Goal: Task Accomplishment & Management: Manage account settings

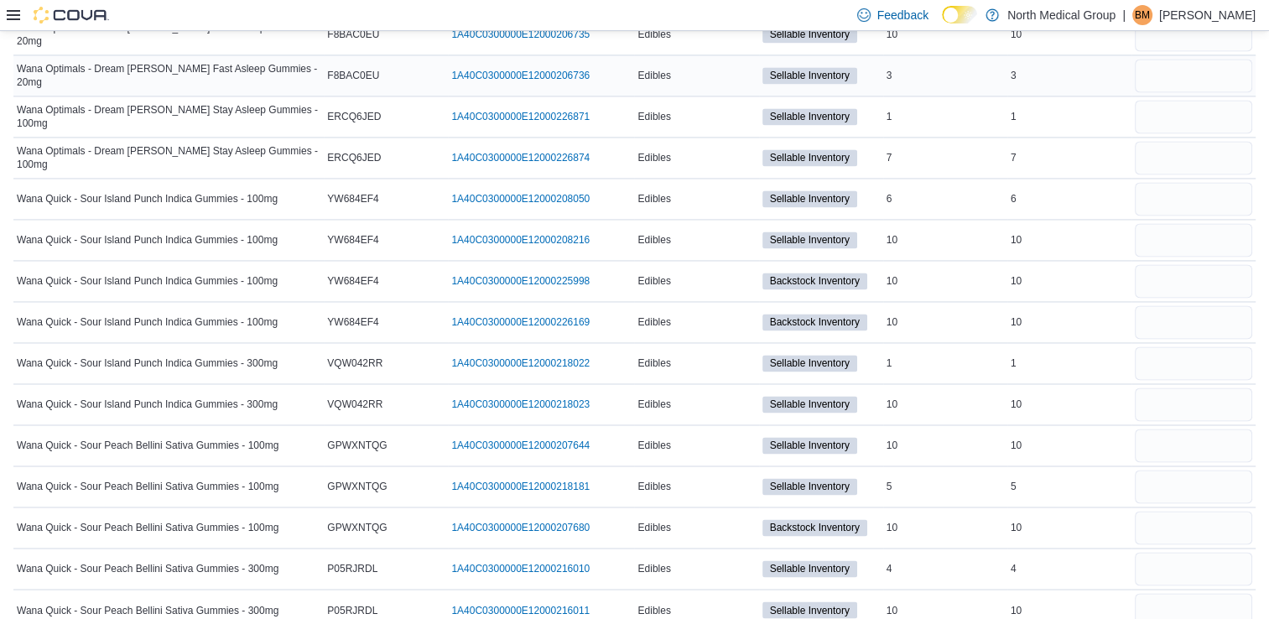
scroll to position [9095, 0]
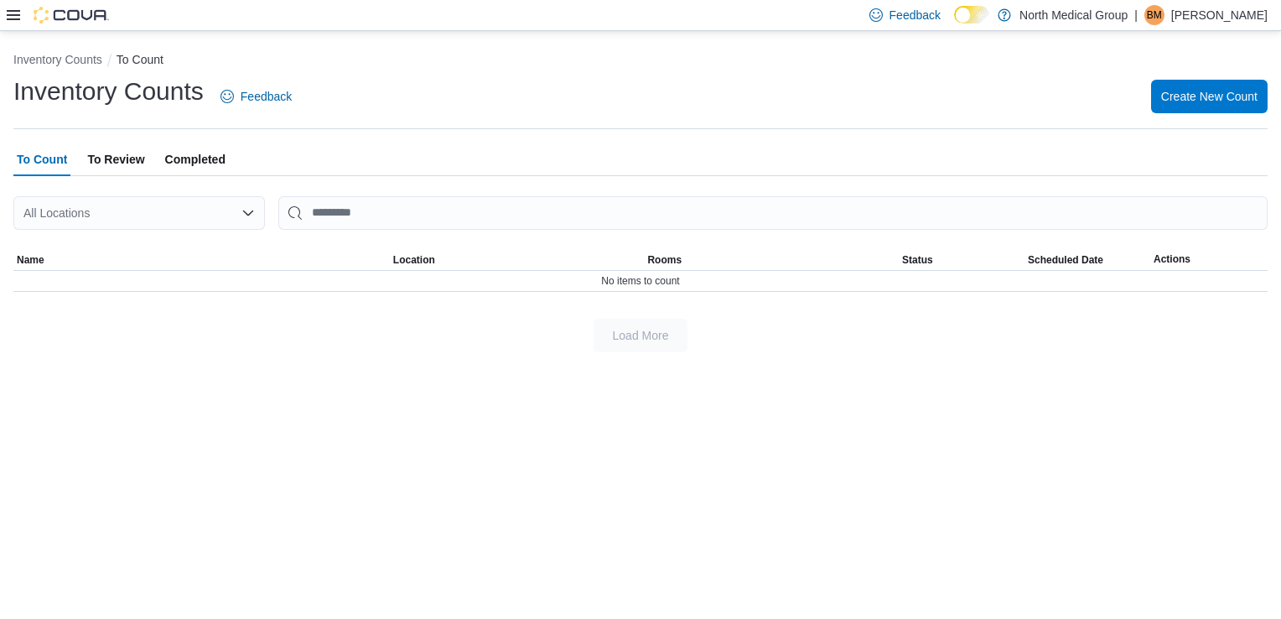
click at [109, 143] on span "To Review" at bounding box center [115, 160] width 57 height 34
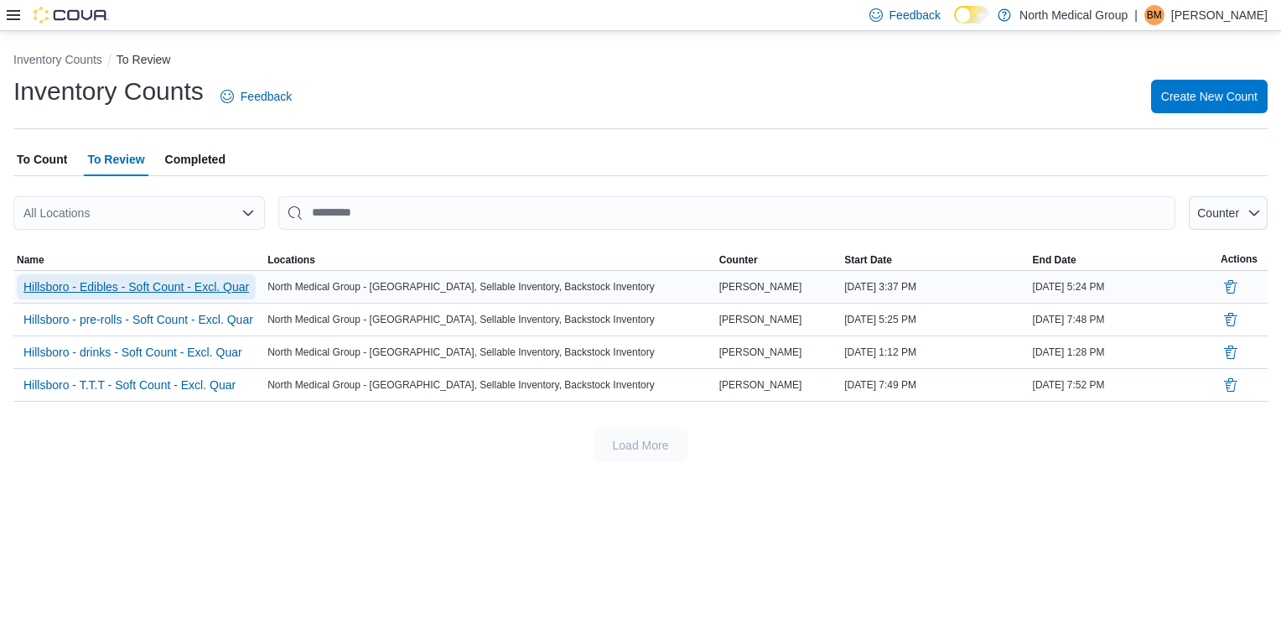
click at [192, 290] on span "Hillsboro - Edibles - Soft Count - Excl. Quar" at bounding box center [136, 286] width 226 height 17
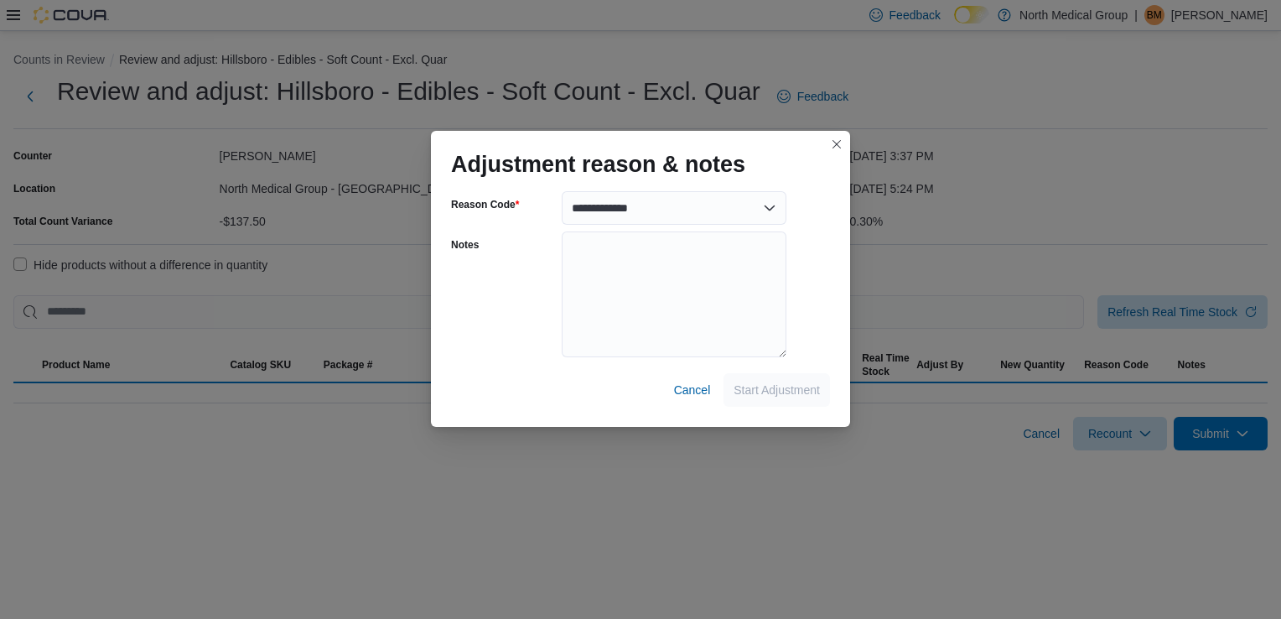
click at [842, 150] on div "Adjustment reason & notes" at bounding box center [640, 158] width 419 height 54
click at [840, 143] on div "Adjustment reason & notes" at bounding box center [640, 158] width 419 height 54
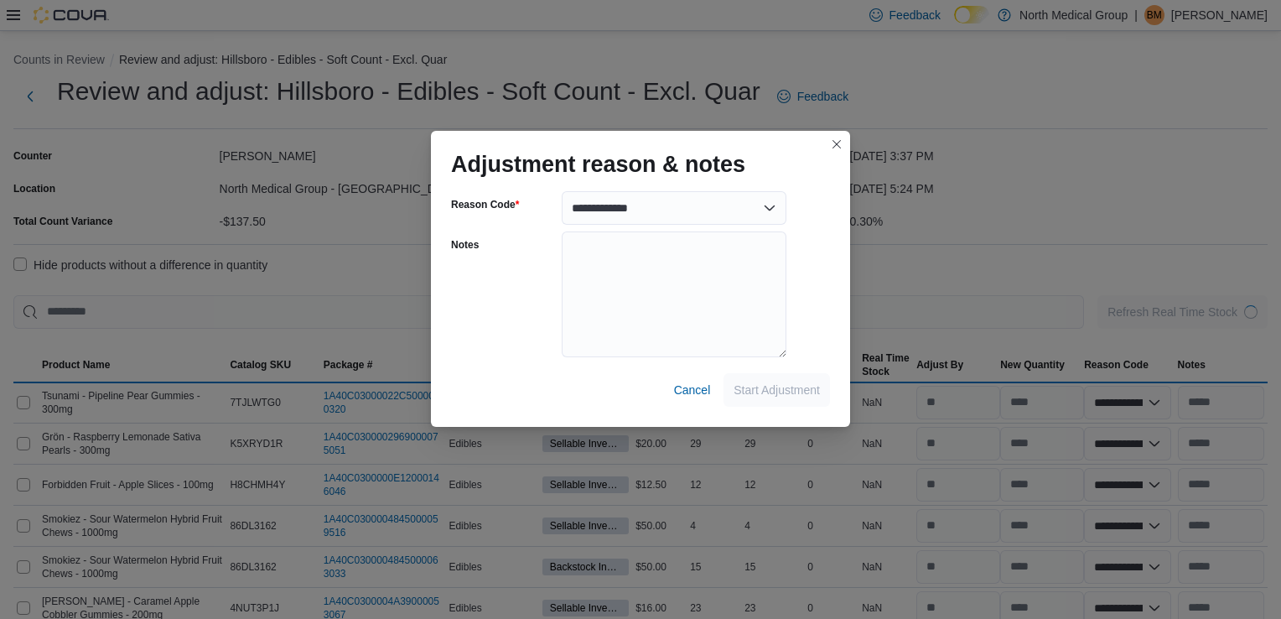
click at [842, 140] on div "Adjustment reason & notes" at bounding box center [640, 158] width 419 height 54
click at [839, 141] on button "Closes this modal window" at bounding box center [837, 143] width 20 height 20
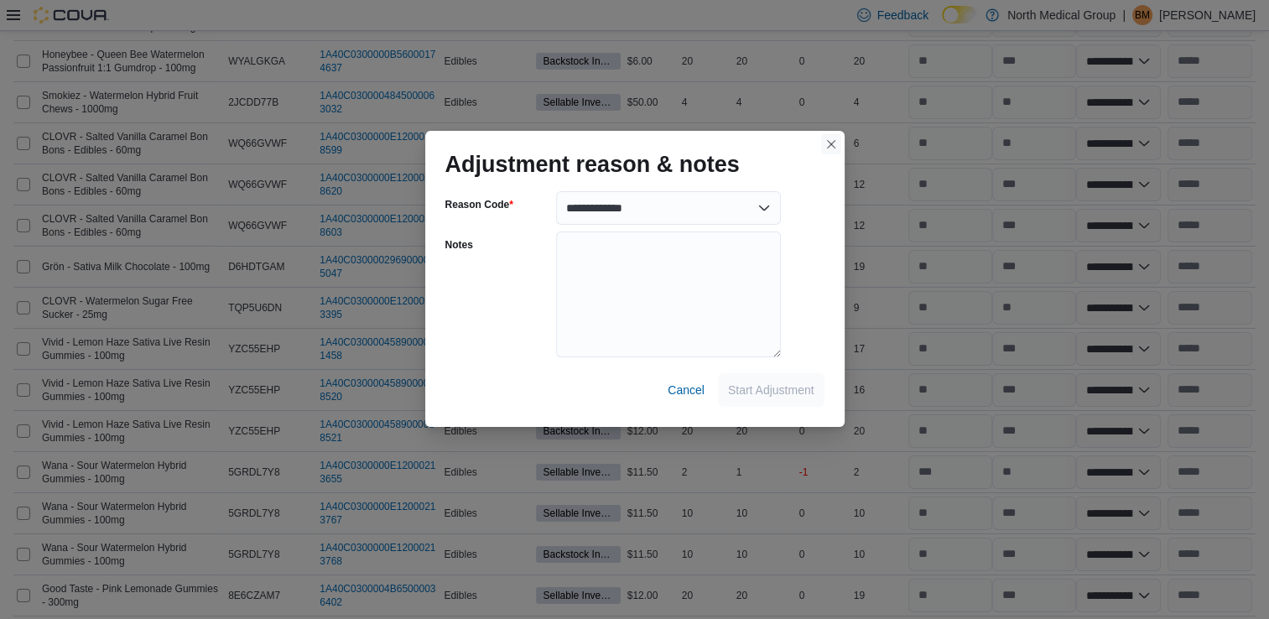
scroll to position [6374, 0]
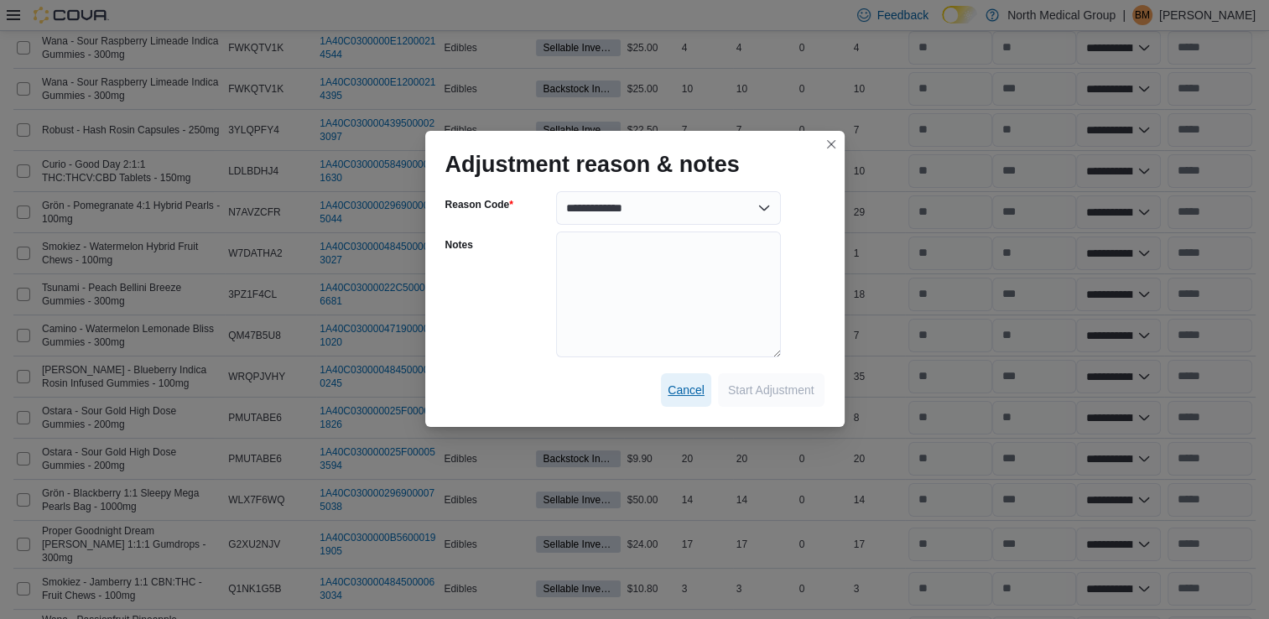
click at [668, 397] on span "Cancel" at bounding box center [686, 390] width 37 height 17
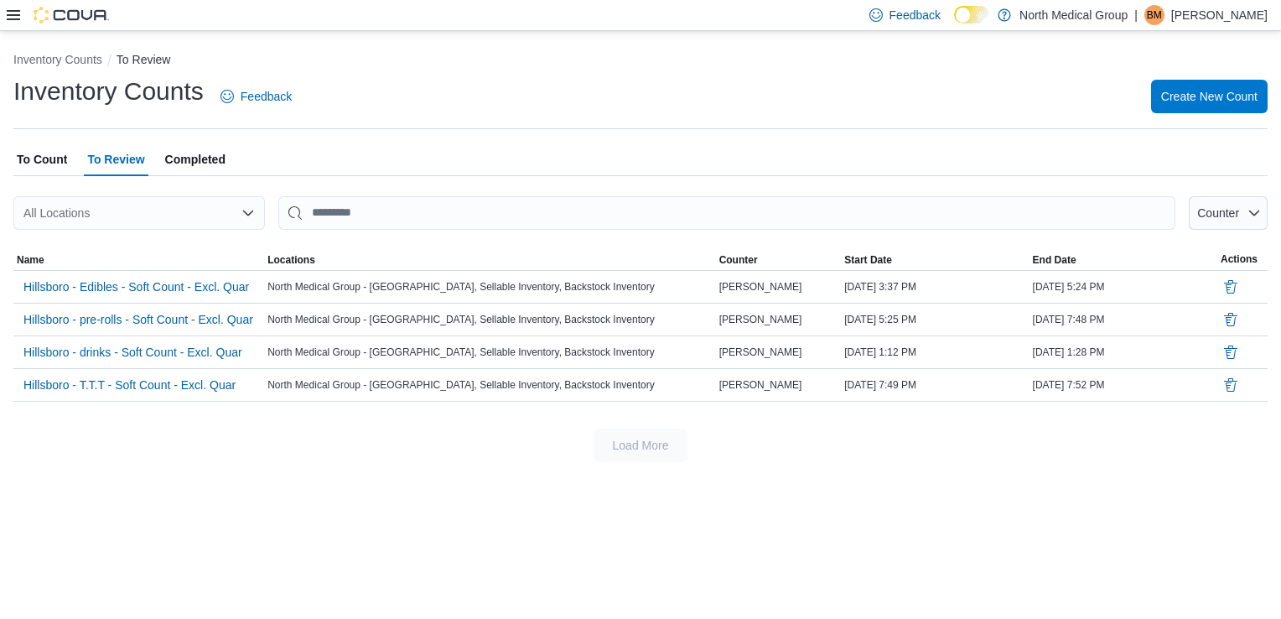
click at [200, 159] on span "Completed" at bounding box center [195, 160] width 60 height 34
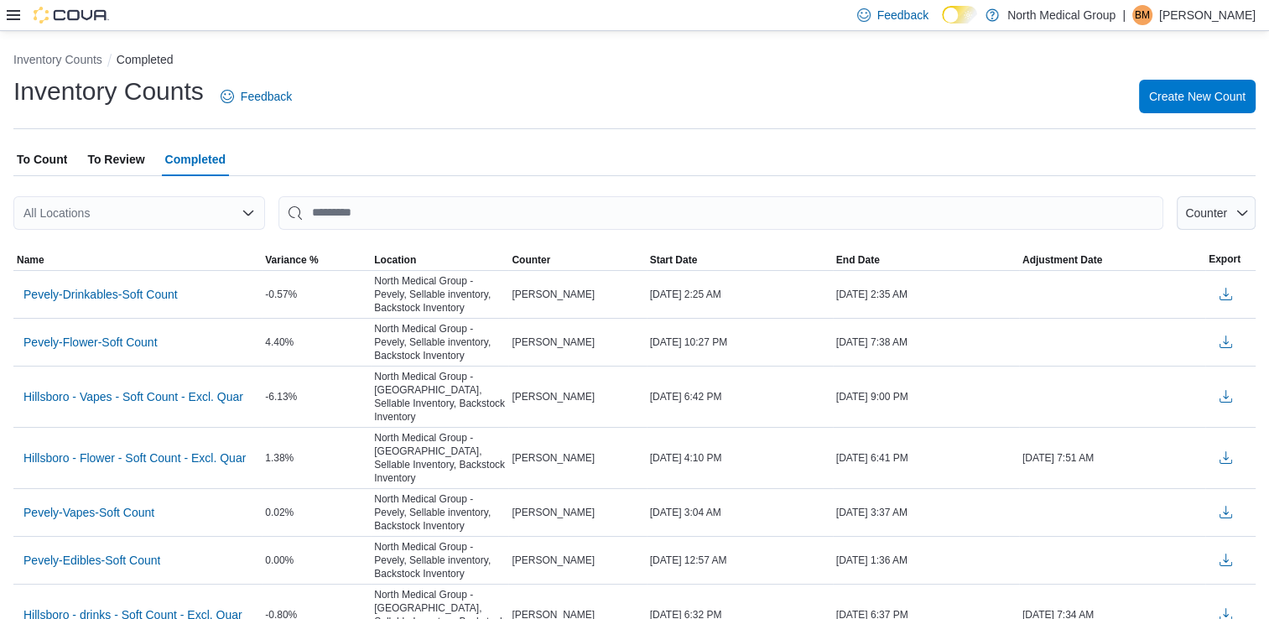
click at [138, 169] on span "To Review" at bounding box center [115, 160] width 57 height 34
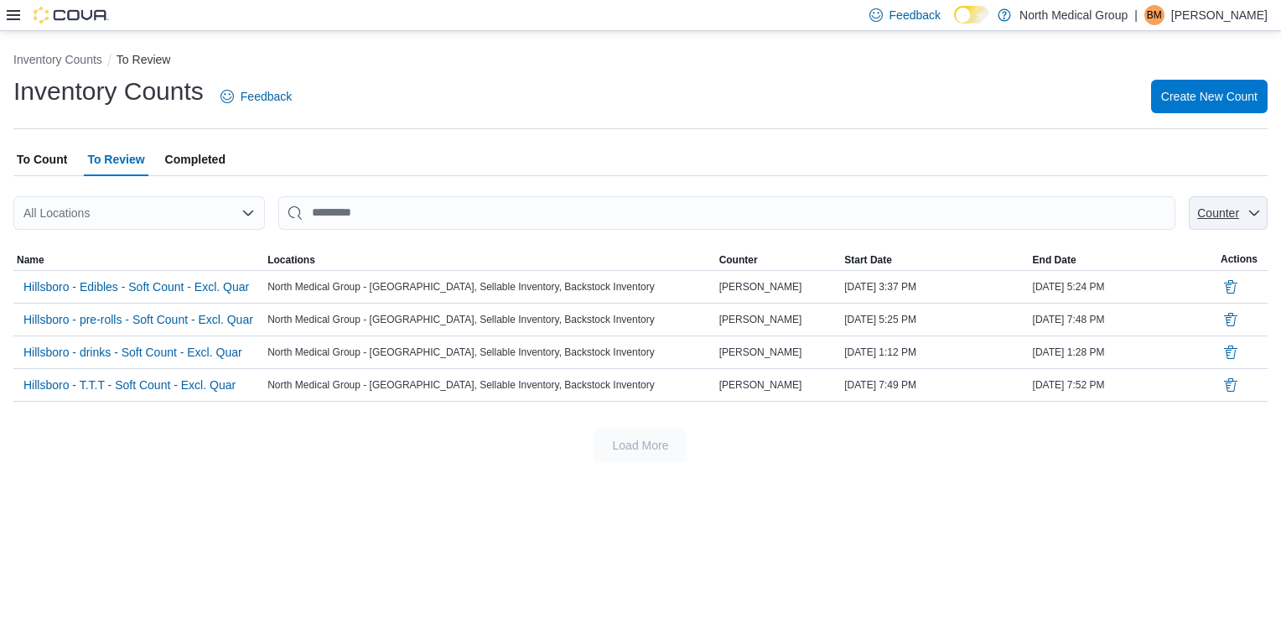
click at [1213, 201] on span "Counter" at bounding box center [1228, 213] width 65 height 34
click at [228, 281] on span "Hillsboro - Edibles - Soft Count - Excl. Quar" at bounding box center [136, 286] width 226 height 17
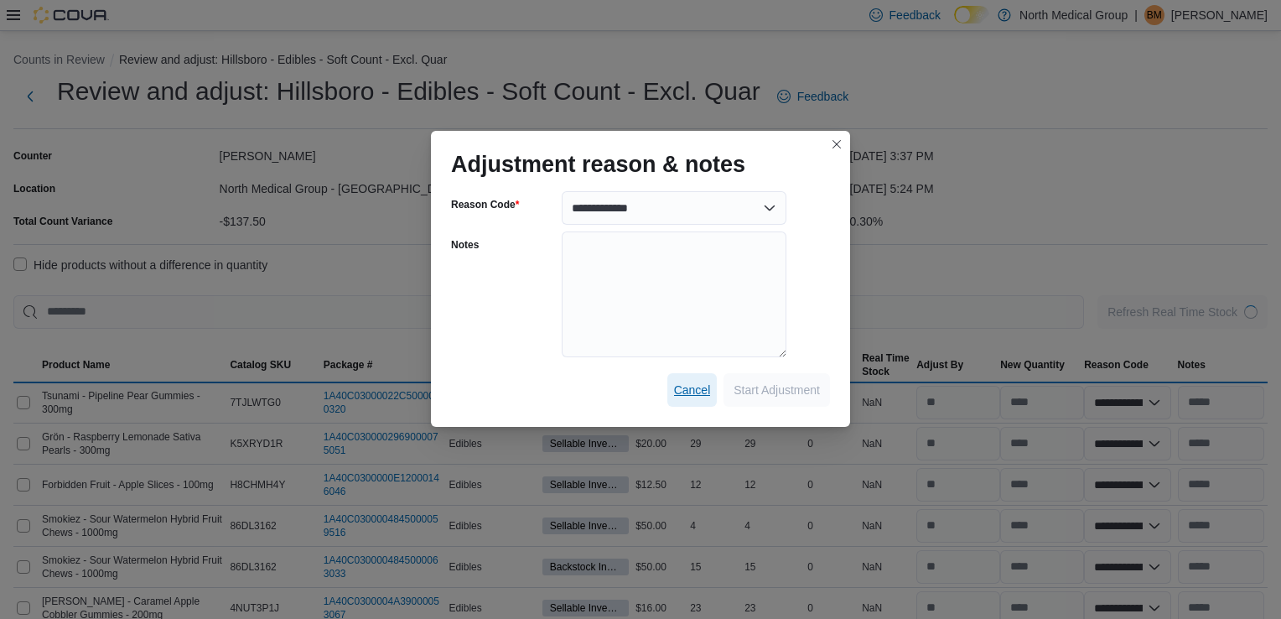
click at [676, 387] on span "Cancel" at bounding box center [692, 390] width 37 height 17
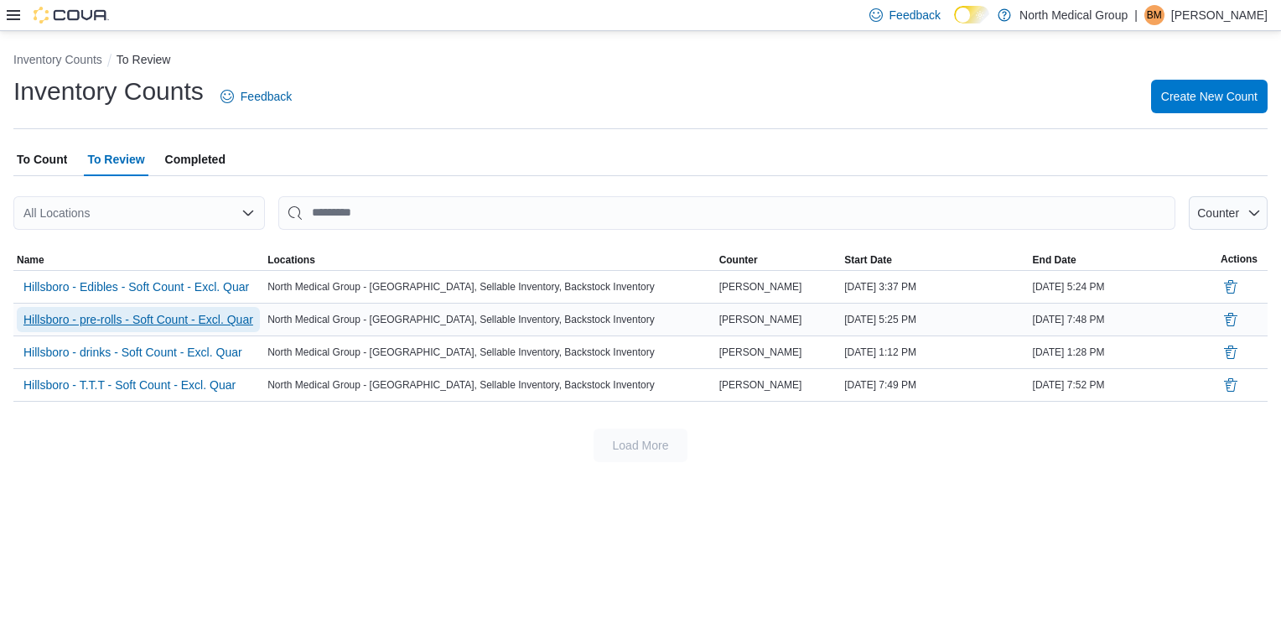
click at [189, 322] on span "Hillsboro - pre-rolls - Soft Count - Excl. Quar" at bounding box center [138, 319] width 230 height 17
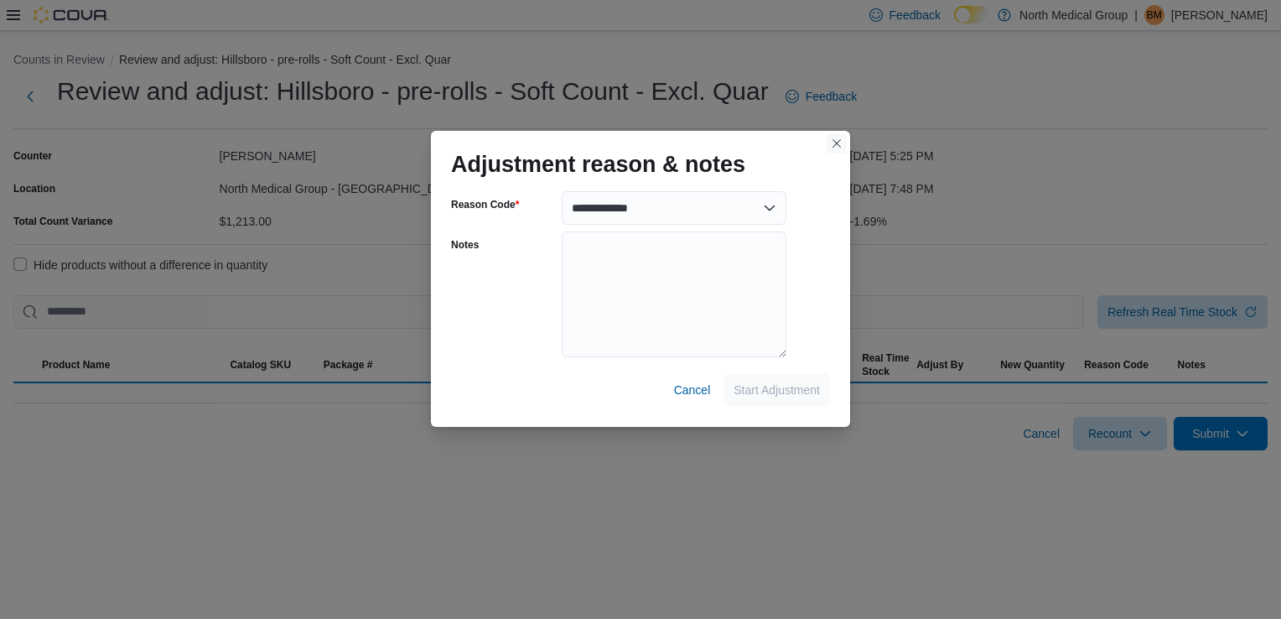
click at [838, 146] on button "Closes this modal window" at bounding box center [837, 143] width 20 height 20
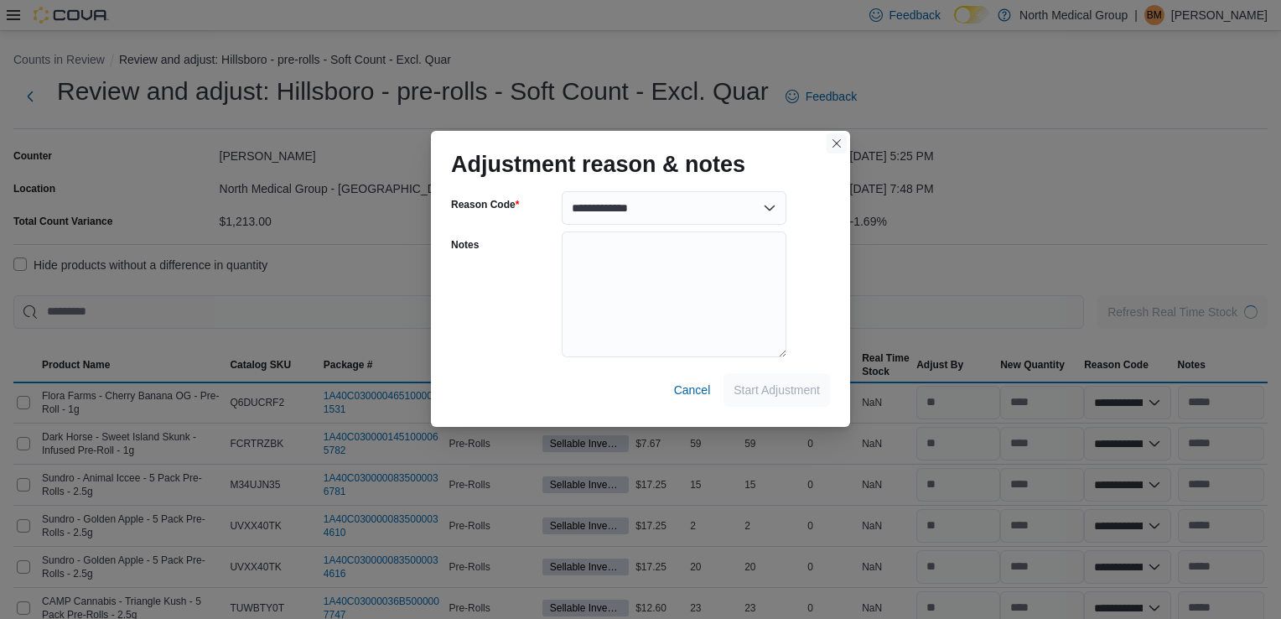
click at [832, 148] on button "Closes this modal window" at bounding box center [837, 143] width 20 height 20
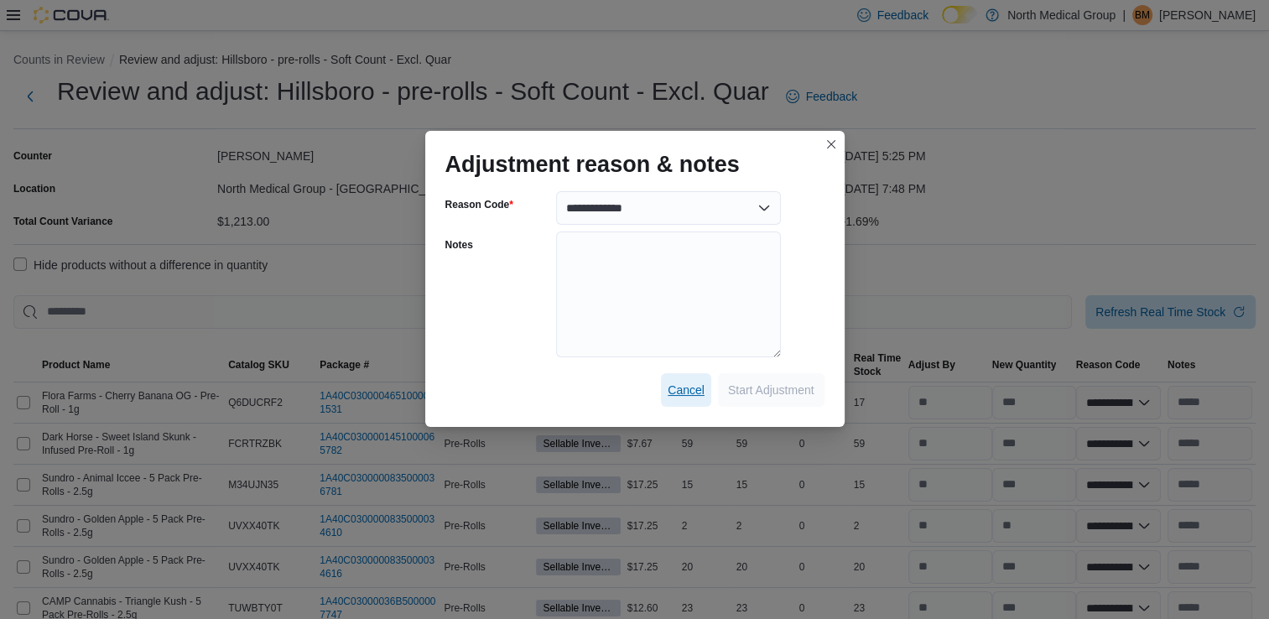
click at [678, 390] on span "Cancel" at bounding box center [686, 390] width 37 height 17
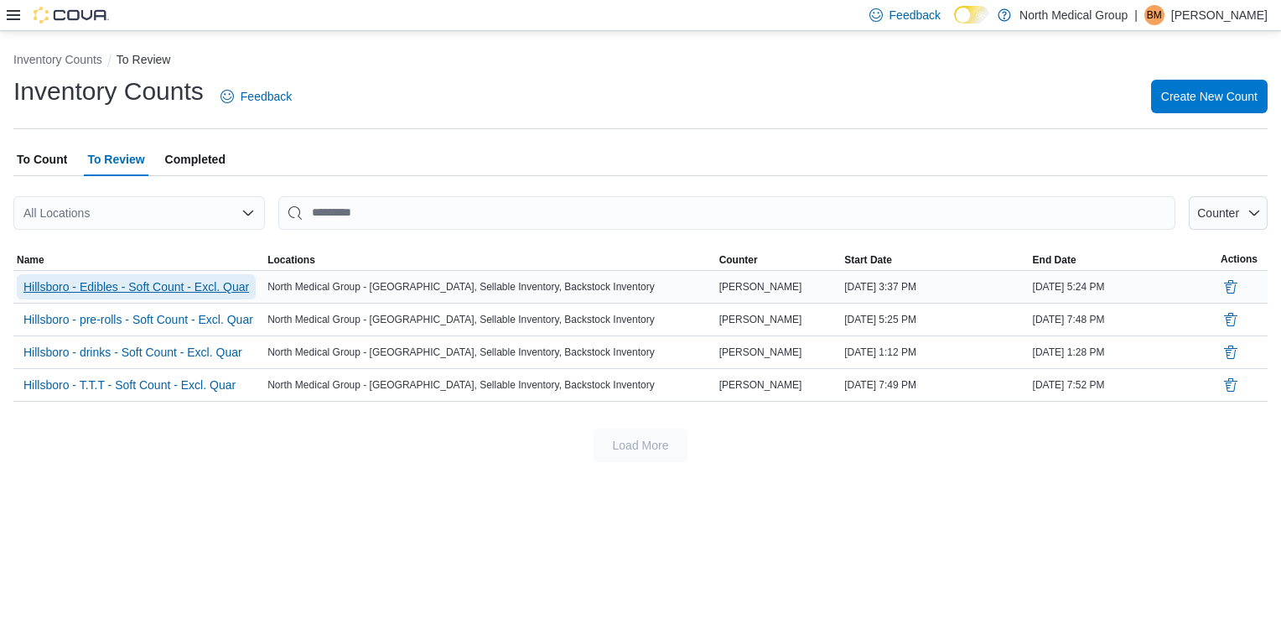
click at [170, 286] on span "Hillsboro - Edibles - Soft Count - Excl. Quar" at bounding box center [136, 286] width 226 height 17
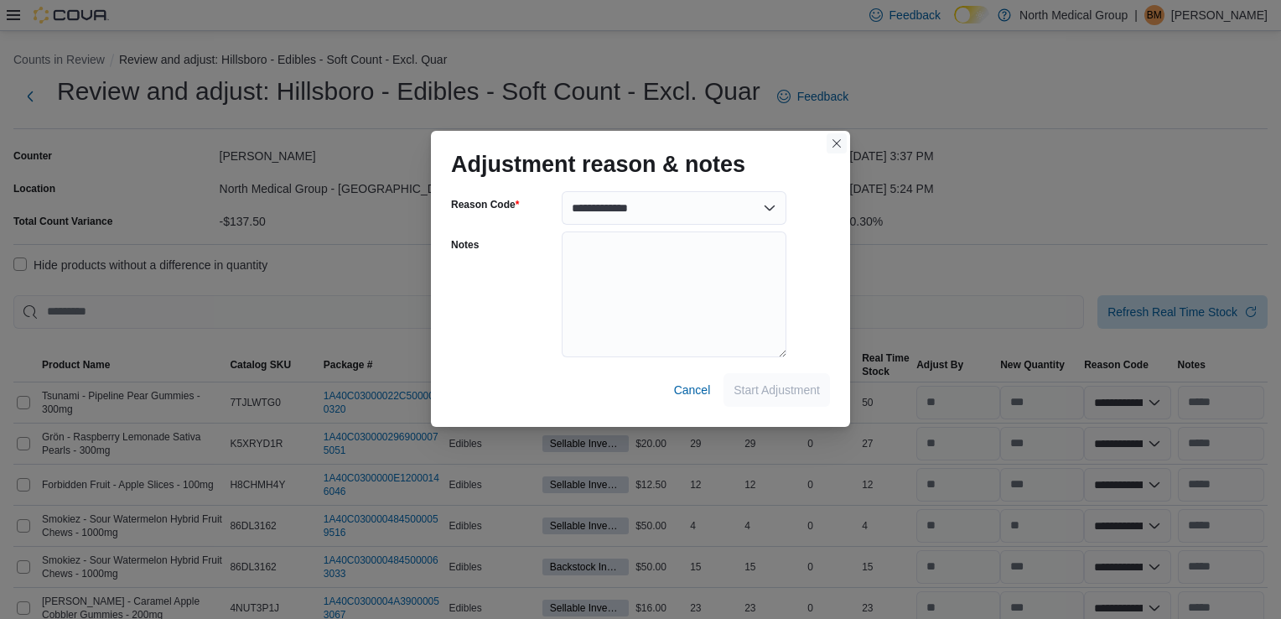
click at [835, 139] on button "Closes this modal window" at bounding box center [837, 143] width 20 height 20
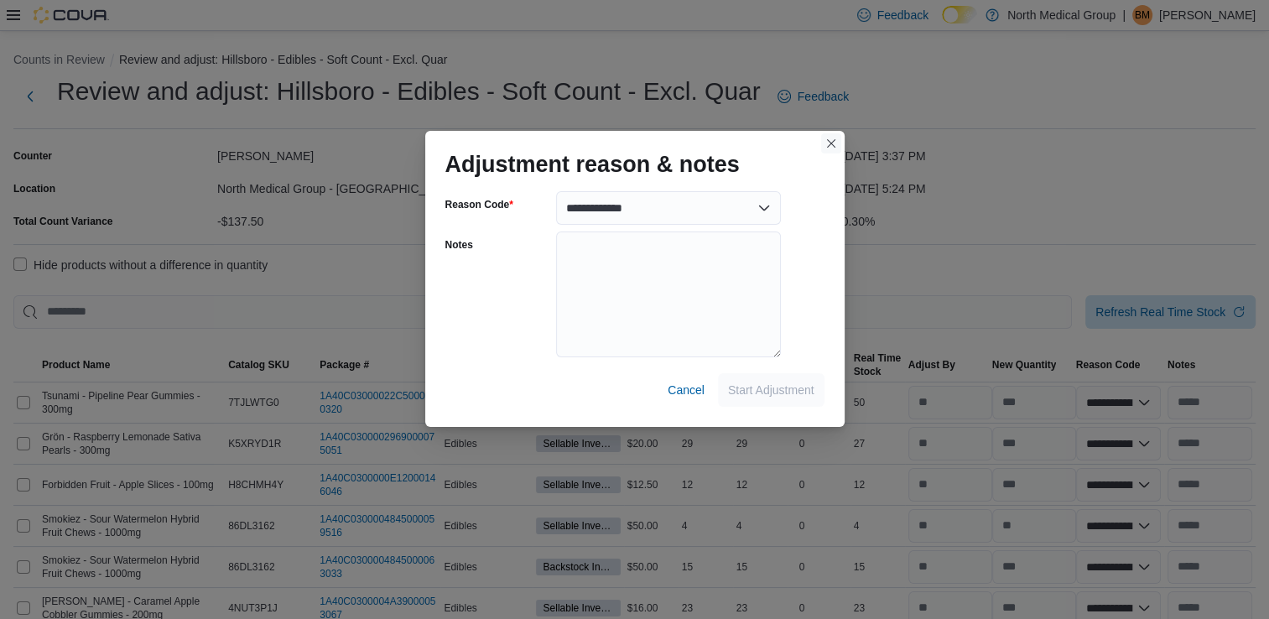
click at [835, 139] on button "Closes this modal window" at bounding box center [831, 143] width 20 height 20
click at [694, 389] on span "Cancel" at bounding box center [686, 390] width 37 height 17
